Goal: Information Seeking & Learning: Learn about a topic

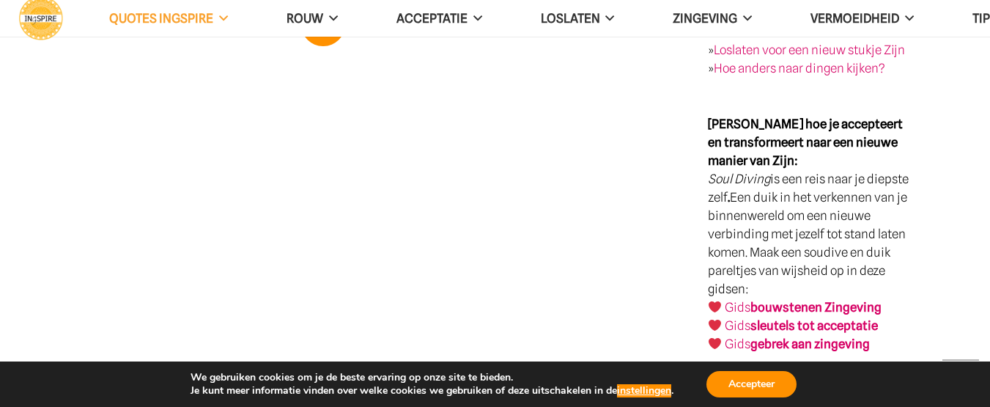
scroll to position [2712, 0]
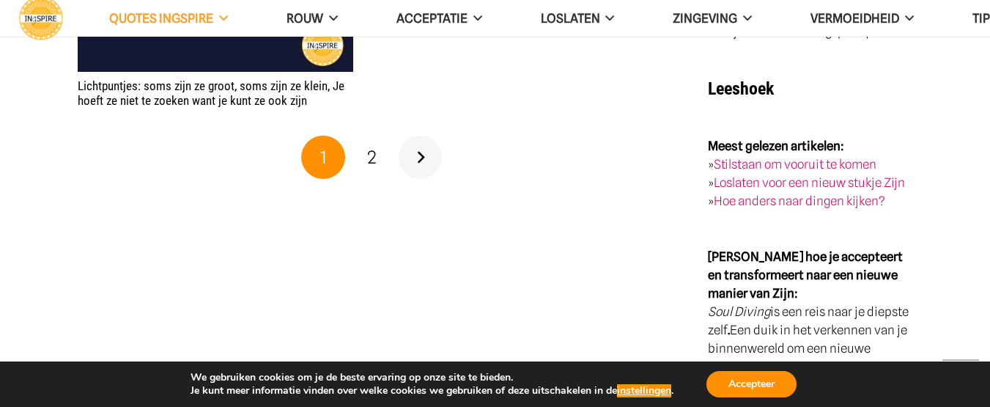
click at [423, 145] on link "Volgende" at bounding box center [421, 158] width 44 height 44
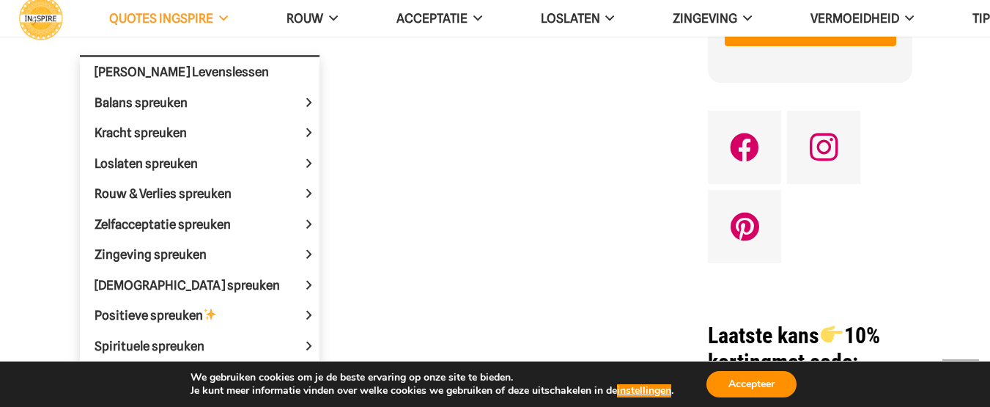
scroll to position [953, 0]
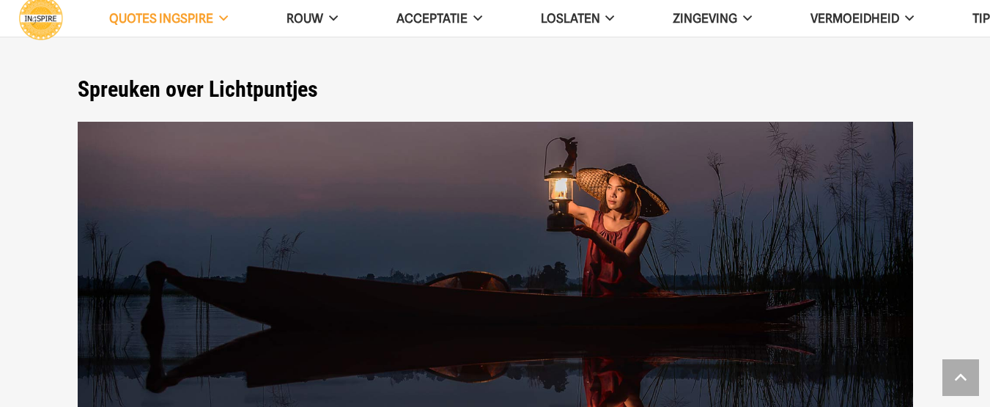
scroll to position [2712, 0]
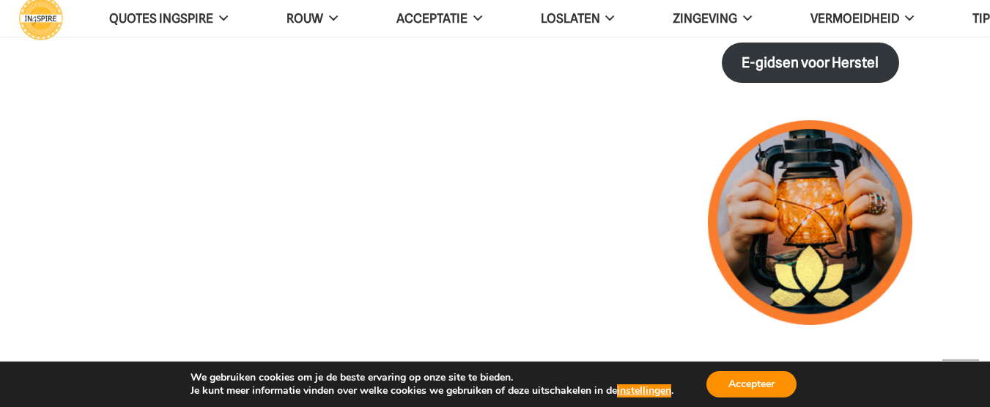
scroll to position [1613, 0]
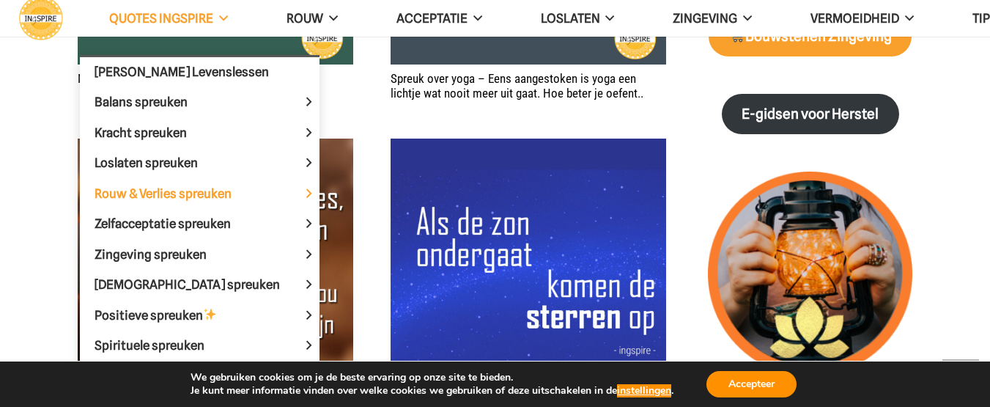
scroll to position [1466, 0]
